Goal: Task Accomplishment & Management: Manage account settings

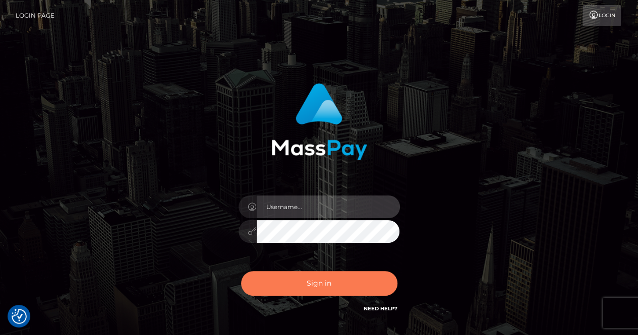
type input "renaoceo"
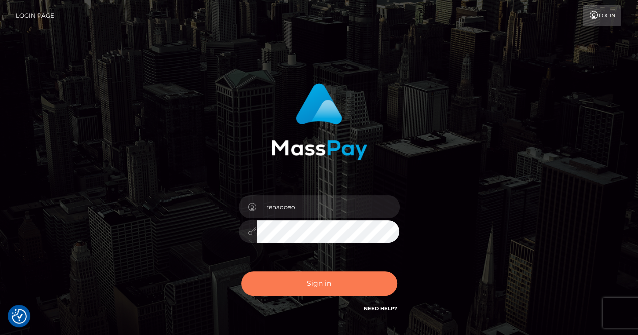
click at [326, 286] on button "Sign in" at bounding box center [319, 283] width 156 height 25
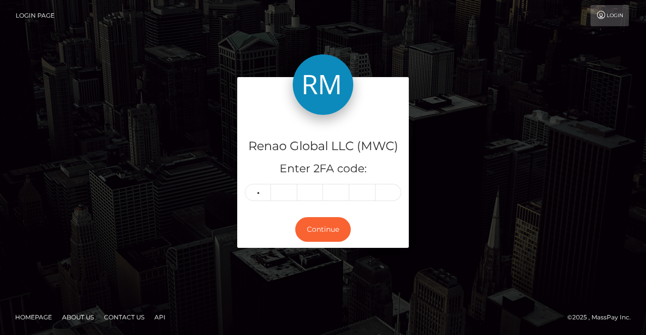
type input "9"
type input "5"
type input "2"
type input "7"
type input "9"
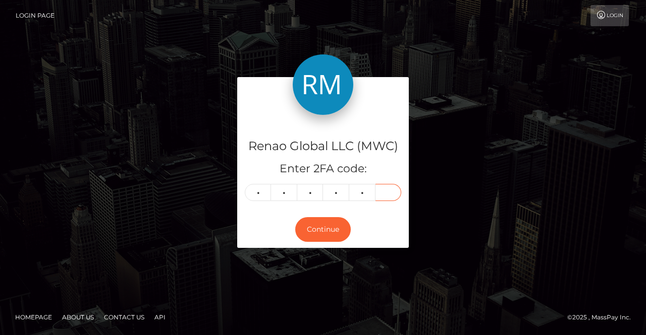
type input "1"
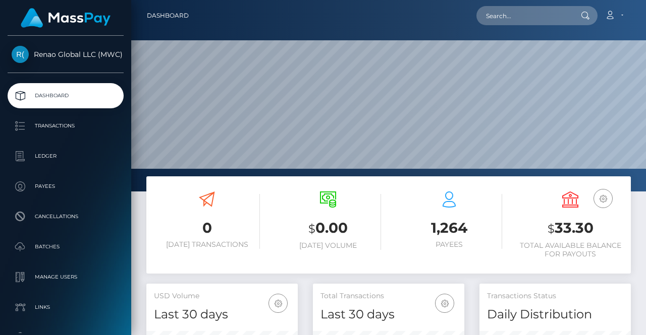
scroll to position [179, 151]
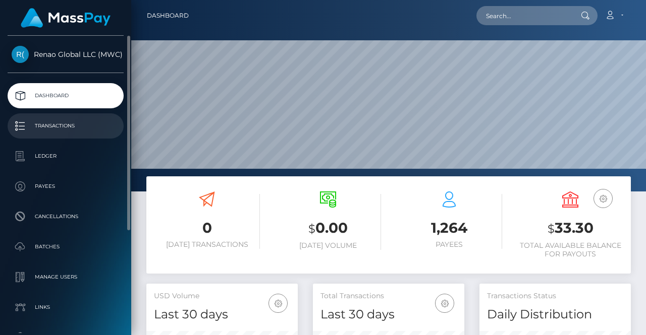
click at [52, 128] on p "Transactions" at bounding box center [66, 126] width 108 height 15
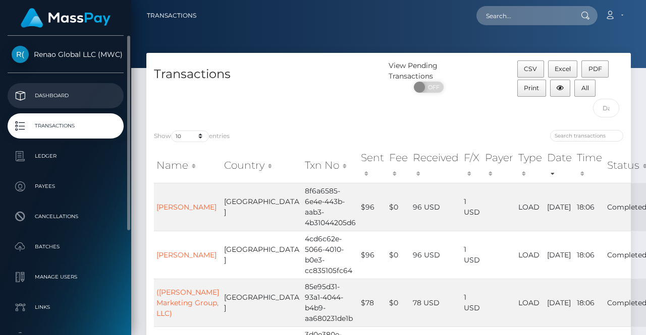
click at [56, 98] on p "Dashboard" at bounding box center [66, 95] width 108 height 15
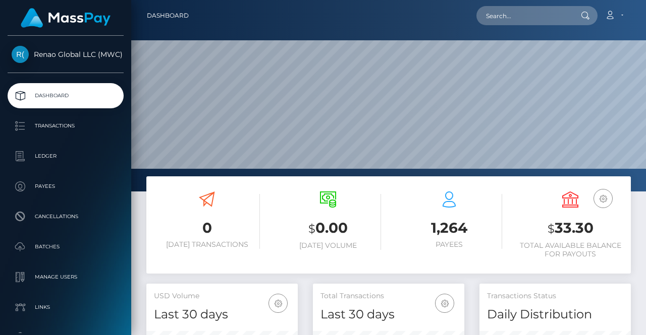
scroll to position [179, 151]
click at [622, 16] on link "Account" at bounding box center [614, 15] width 30 height 21
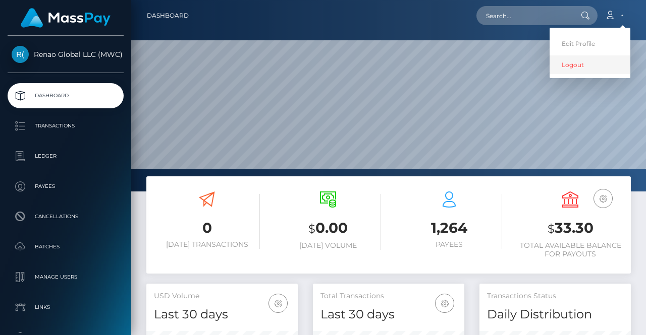
click at [577, 62] on link "Logout" at bounding box center [589, 64] width 81 height 19
